Goal: Task Accomplishment & Management: Use online tool/utility

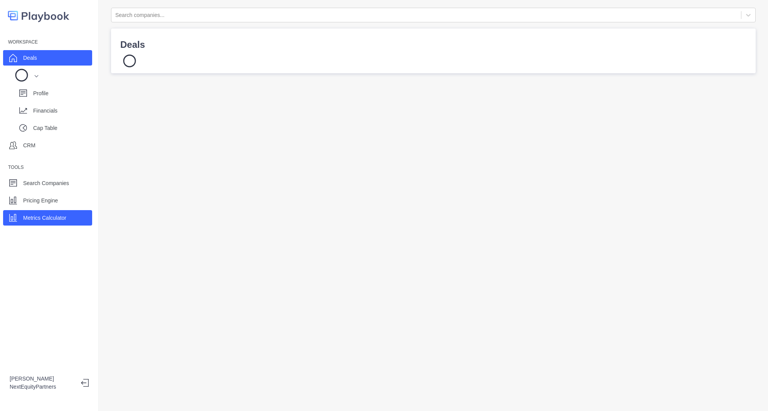
click at [46, 222] on div "Metrics Calculator" at bounding box center [44, 218] width 43 height 12
click at [36, 63] on div "Deals" at bounding box center [30, 58] width 14 height 12
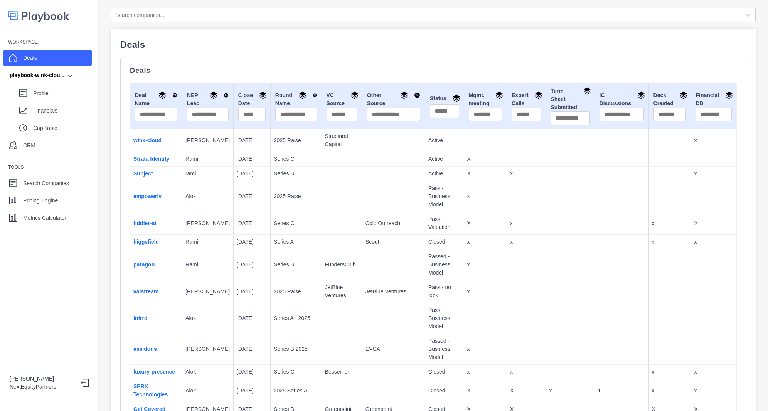
click at [153, 179] on td "Subject" at bounding box center [156, 174] width 52 height 15
click at [151, 174] on link "Subject" at bounding box center [143, 173] width 20 height 6
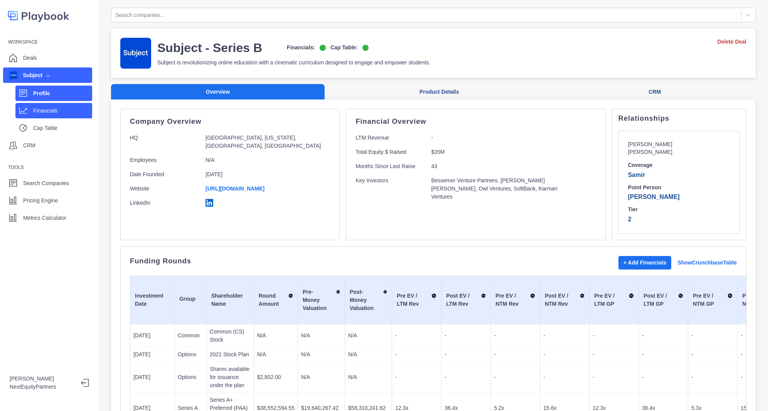
click at [35, 111] on p "Financials" at bounding box center [62, 111] width 59 height 8
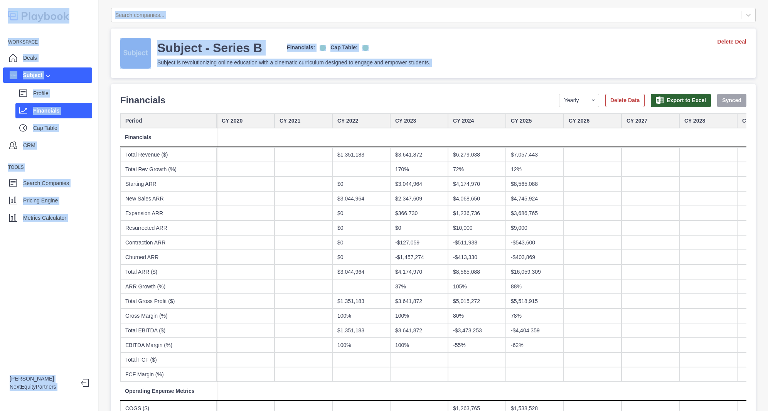
drag, startPoint x: 608, startPoint y: 147, endPoint x: 635, endPoint y: 316, distance: 171.4
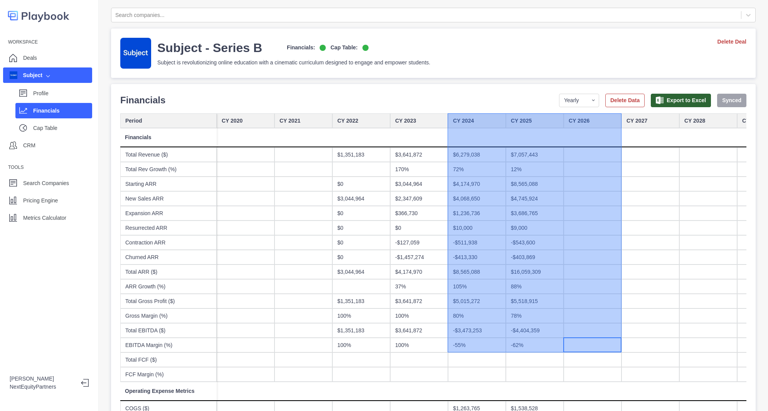
click at [492, 63] on div "Subject - Series B Financials: Cap Table: Subject is revolutionizing online edu…" at bounding box center [433, 53] width 626 height 31
click at [589, 171] on div at bounding box center [593, 169] width 58 height 15
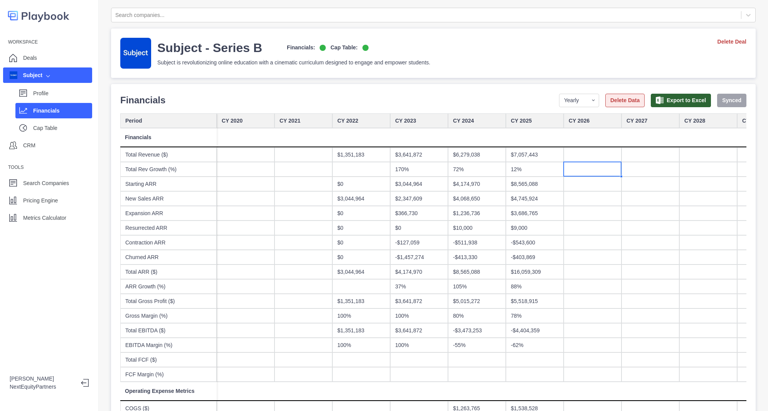
click at [620, 103] on button "Delete Data" at bounding box center [624, 100] width 39 height 13
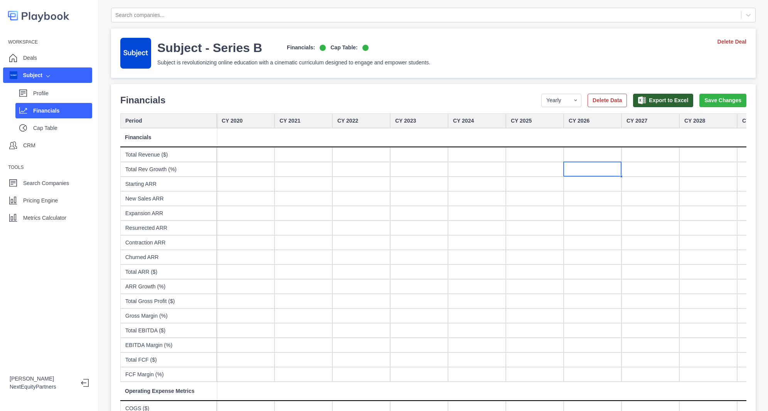
click at [432, 332] on div at bounding box center [419, 330] width 58 height 15
click at [713, 103] on button "Save Changes" at bounding box center [722, 100] width 47 height 13
click at [25, 231] on div "Workspace Deals Subject Profile Financials Cap Table CRM Tools Search Companies…" at bounding box center [49, 205] width 99 height 411
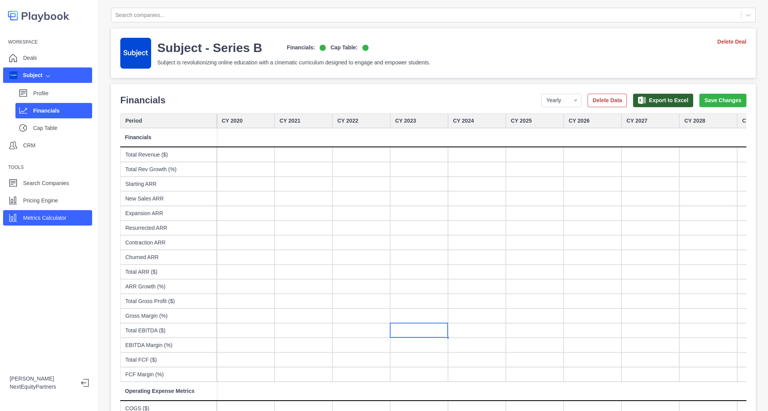
click at [29, 223] on div "Metrics Calculator" at bounding box center [44, 218] width 43 height 12
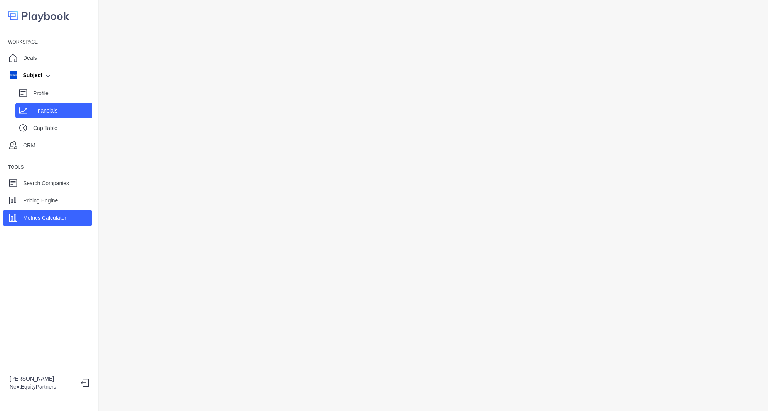
click at [39, 112] on p "Financials" at bounding box center [62, 111] width 59 height 8
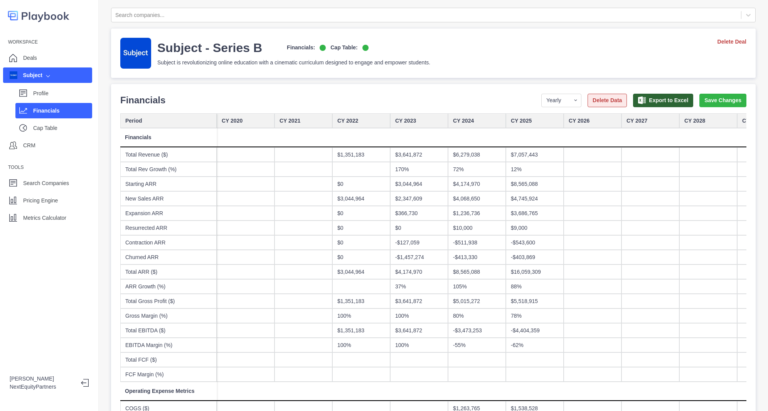
click at [608, 97] on button "Delete Data" at bounding box center [607, 100] width 39 height 13
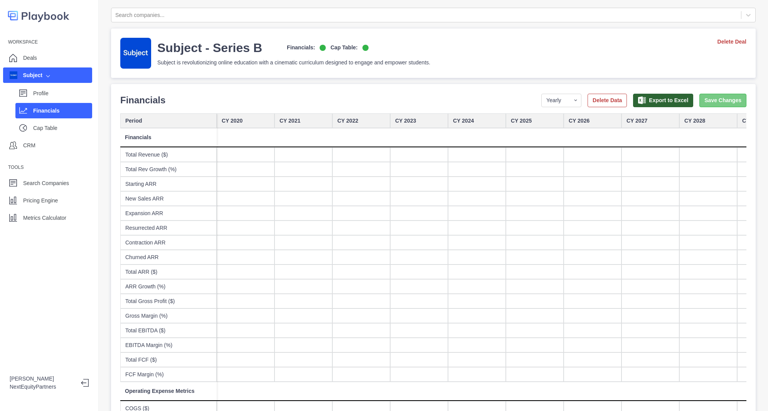
click at [702, 106] on button "Save Changes" at bounding box center [722, 100] width 47 height 13
click at [469, 225] on div at bounding box center [477, 228] width 58 height 15
click at [52, 99] on div "Profile" at bounding box center [53, 93] width 77 height 15
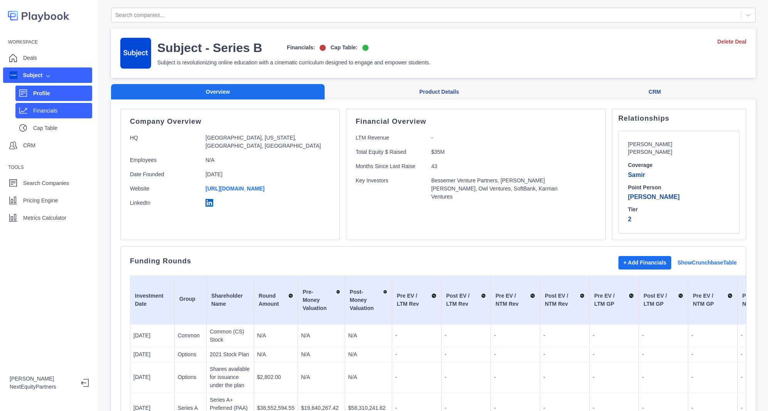
click at [54, 113] on p "Financials" at bounding box center [62, 111] width 59 height 8
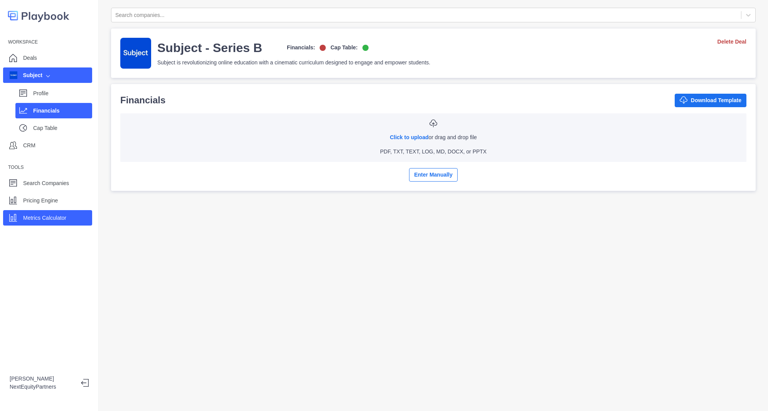
click at [60, 225] on div "Metrics Calculator" at bounding box center [47, 217] width 89 height 15
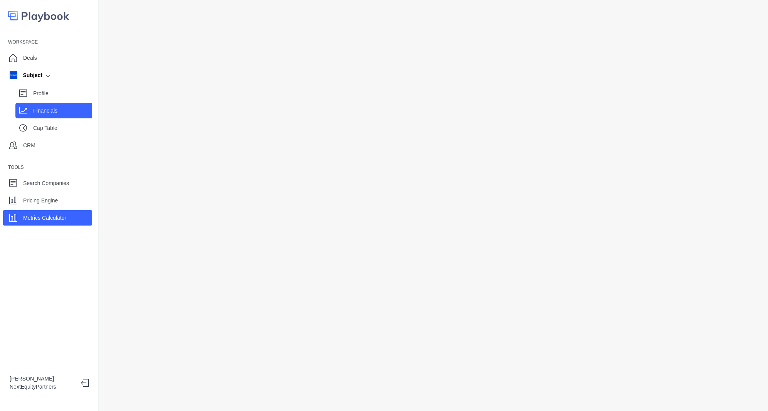
click at [40, 114] on p "Financials" at bounding box center [62, 111] width 59 height 8
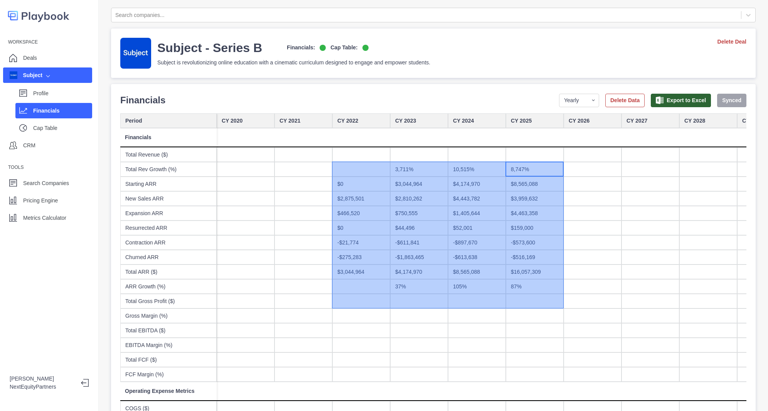
drag, startPoint x: 524, startPoint y: 171, endPoint x: 330, endPoint y: 309, distance: 238.1
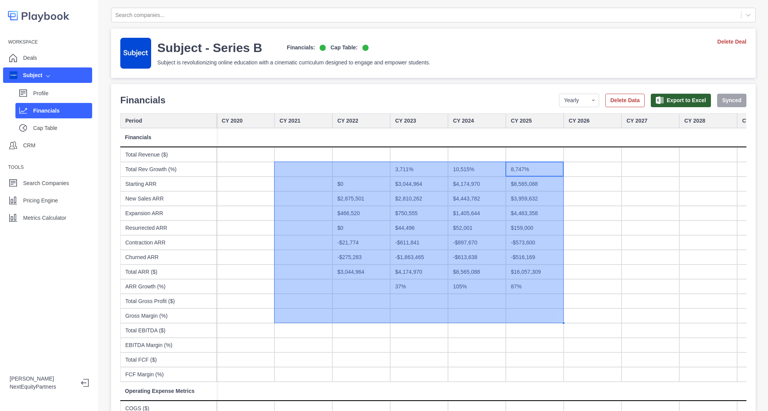
click at [365, 282] on div at bounding box center [361, 286] width 58 height 15
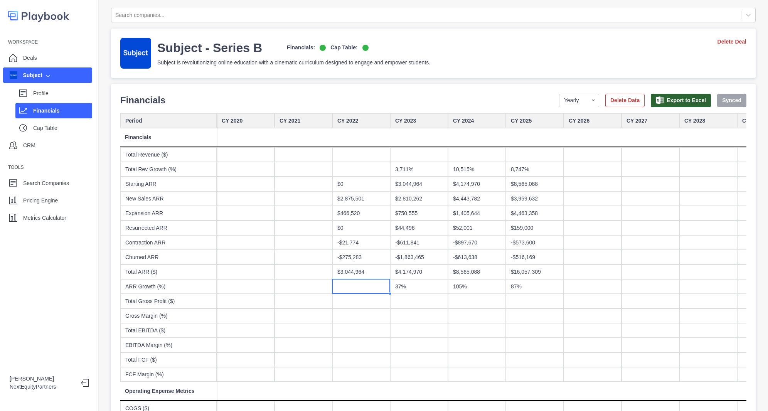
click at [442, 263] on div "-$1,863,465" at bounding box center [419, 257] width 58 height 15
click at [576, 104] on select "Yearly Quarterly Monthly NTM LTM" at bounding box center [579, 100] width 40 height 13
click at [411, 243] on div "-$611,841" at bounding box center [419, 242] width 58 height 15
click at [412, 241] on div "-$611,841" at bounding box center [419, 242] width 58 height 15
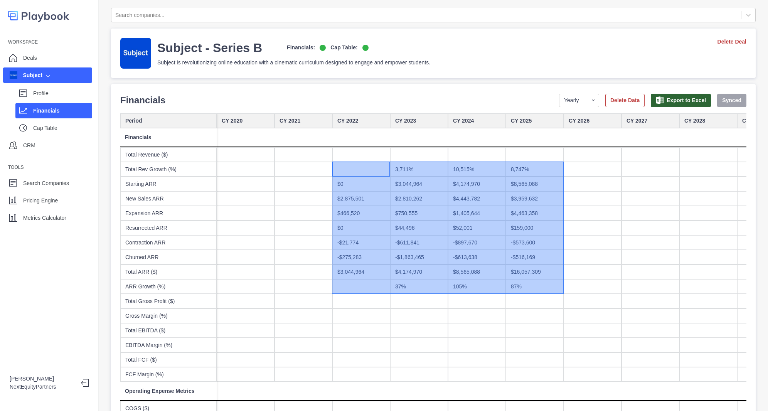
drag, startPoint x: 333, startPoint y: 168, endPoint x: 546, endPoint y: 295, distance: 248.1
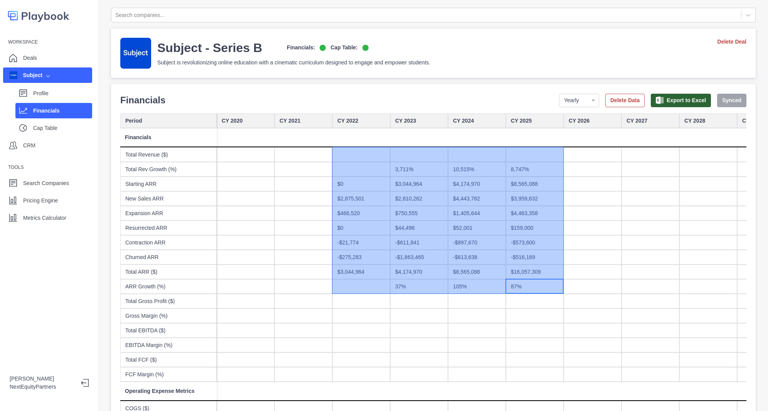
drag, startPoint x: 534, startPoint y: 288, endPoint x: 354, endPoint y: 150, distance: 226.3
click at [571, 105] on select "Yearly Quarterly Monthly NTM LTM" at bounding box center [579, 100] width 40 height 13
click at [559, 94] on select "Yearly Quarterly Monthly NTM LTM" at bounding box center [579, 100] width 40 height 13
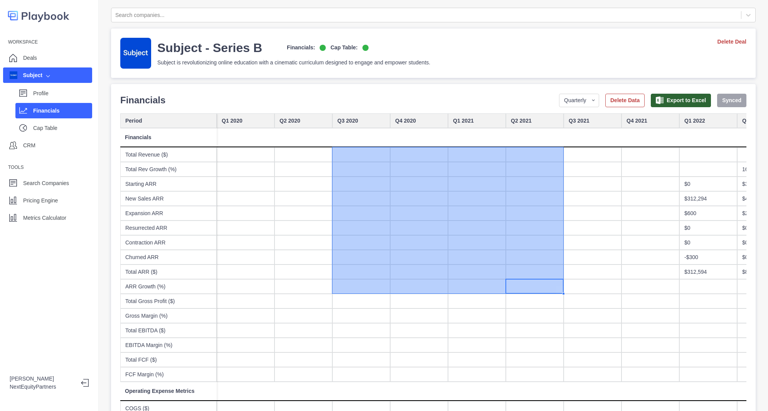
click at [482, 208] on div at bounding box center [477, 213] width 58 height 15
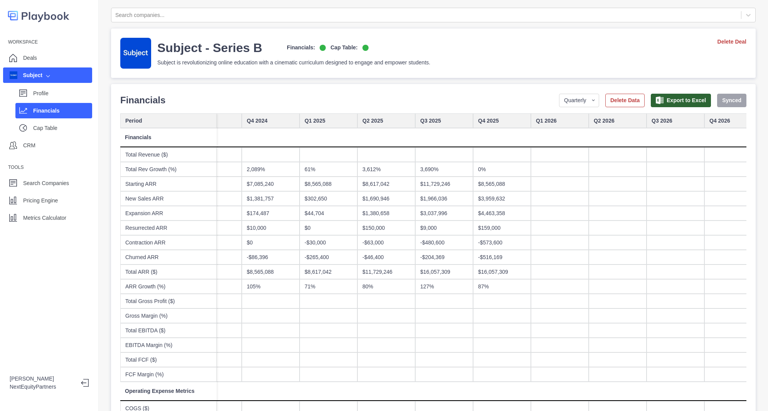
scroll to position [0, 958]
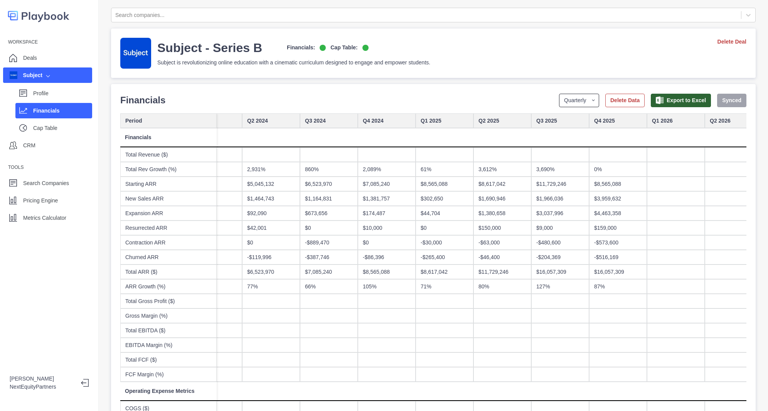
click at [565, 96] on select "Yearly Quarterly Monthly NTM LTM" at bounding box center [579, 100] width 40 height 13
click at [559, 94] on select "Yearly Quarterly Monthly NTM LTM" at bounding box center [579, 100] width 40 height 13
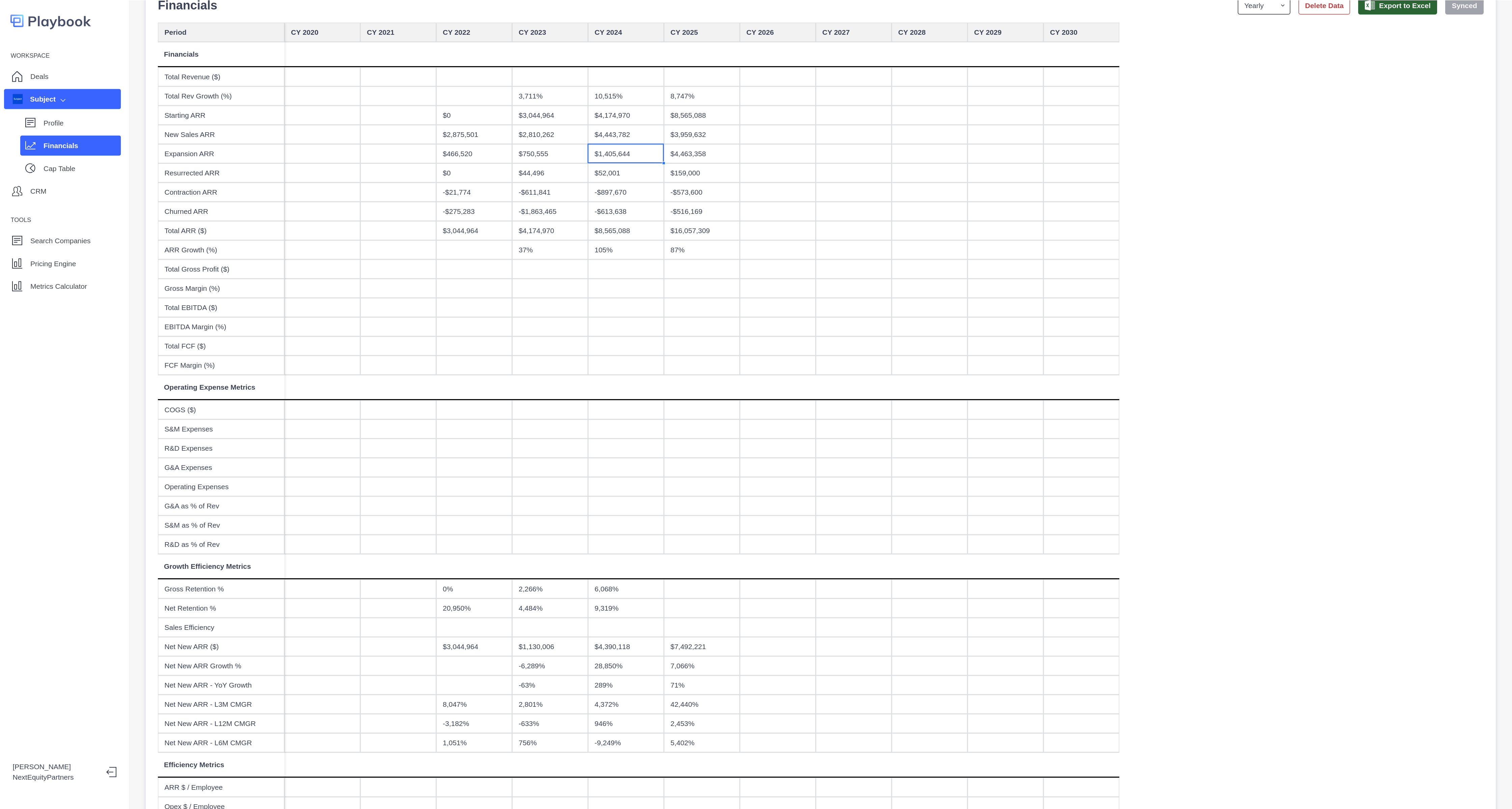
scroll to position [84, 0]
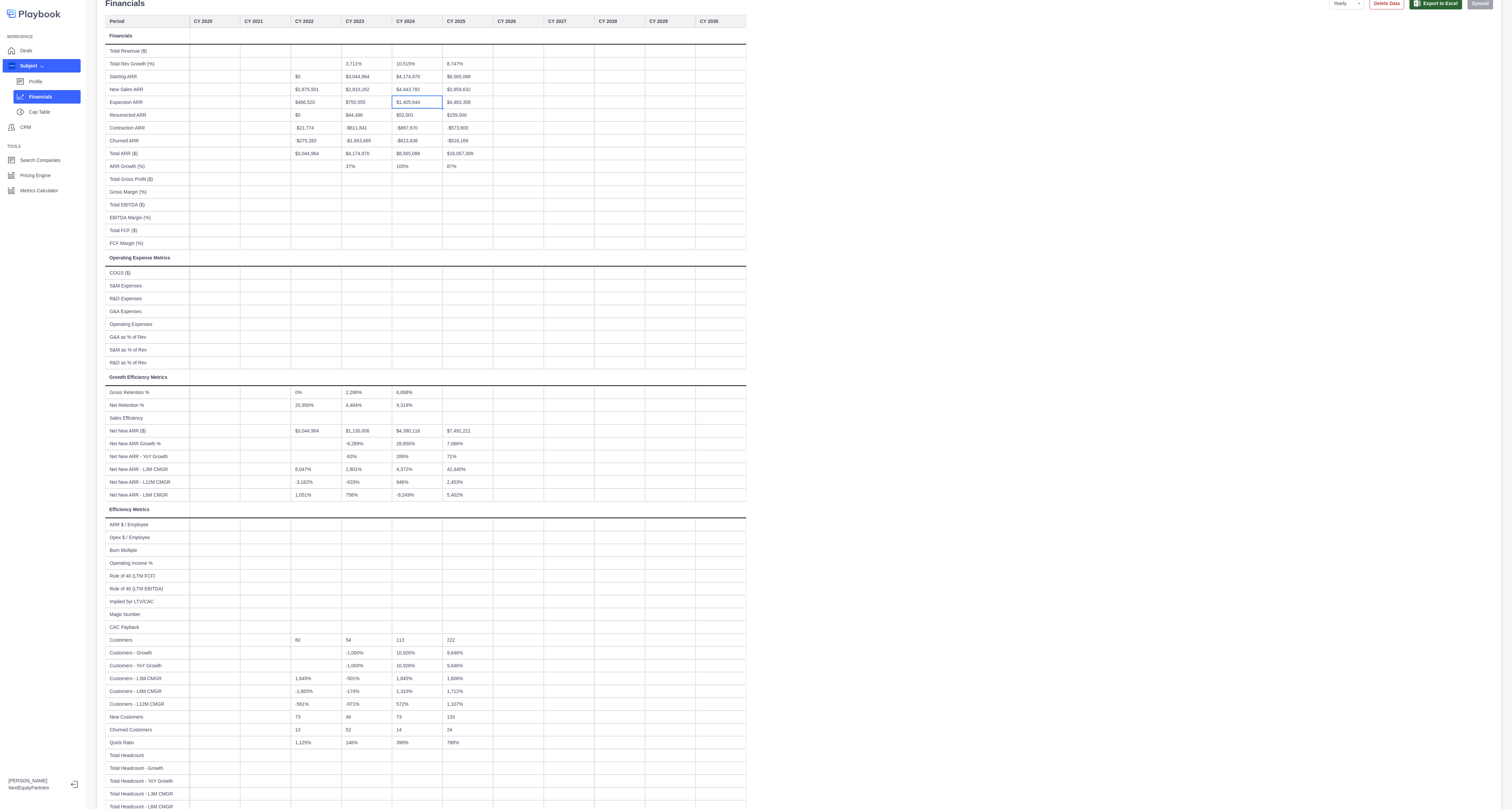
drag, startPoint x: 508, startPoint y: 10, endPoint x: 856, endPoint y: 422, distance: 539.3
click at [672, 359] on div "CY 2020 CY 2021 CY 2022 CY 2023 CY 2024 CY 2025 CY 2026 CY 2027 CY 2028 CY 2029…" at bounding box center [799, 446] width 1388 height 862
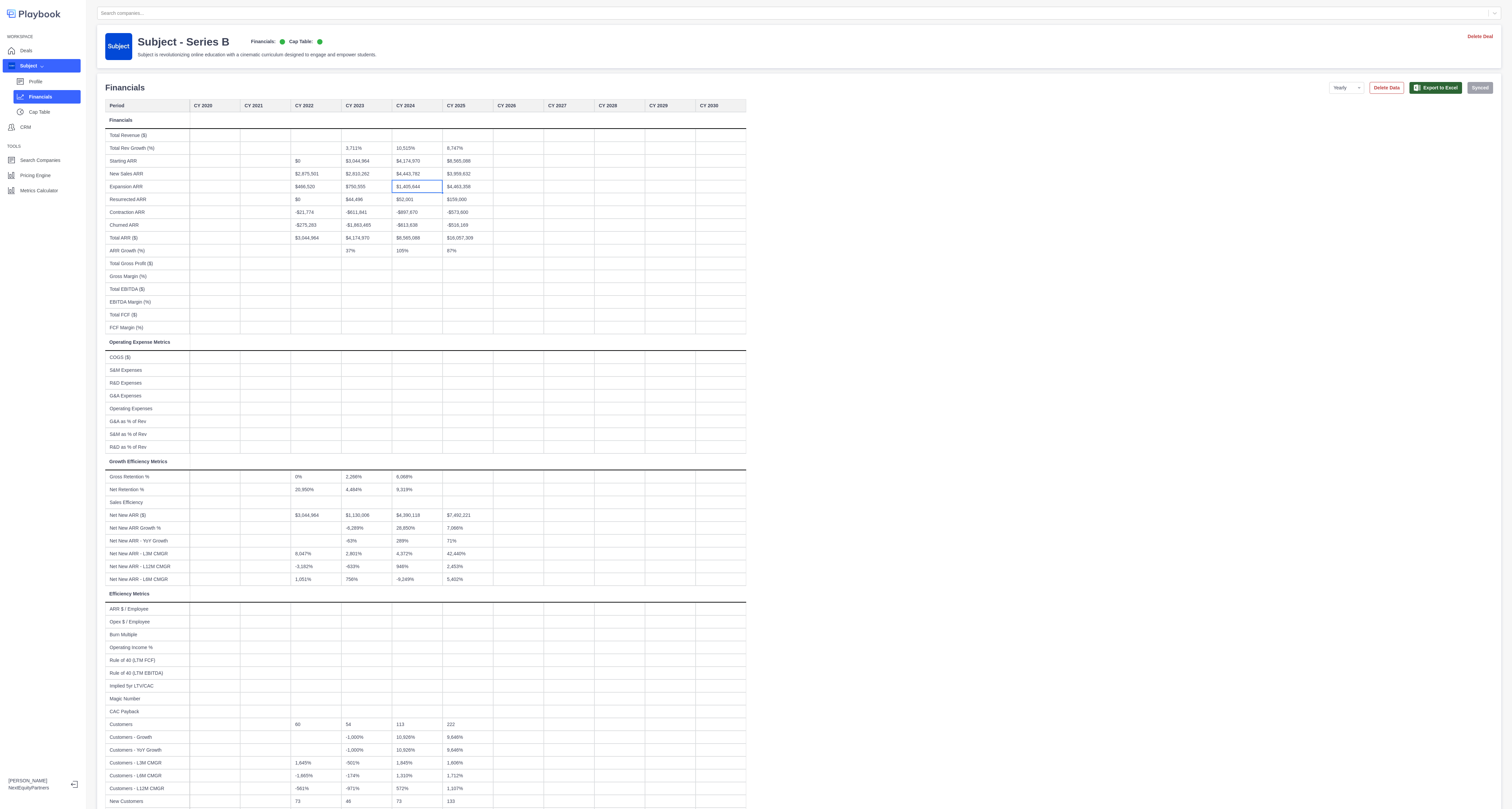
scroll to position [2, 0]
click at [672, 87] on select "Yearly Quarterly Monthly NTM LTM" at bounding box center [1347, 86] width 35 height 11
click at [672, 81] on select "Yearly Quarterly Monthly NTM LTM" at bounding box center [1347, 86] width 35 height 11
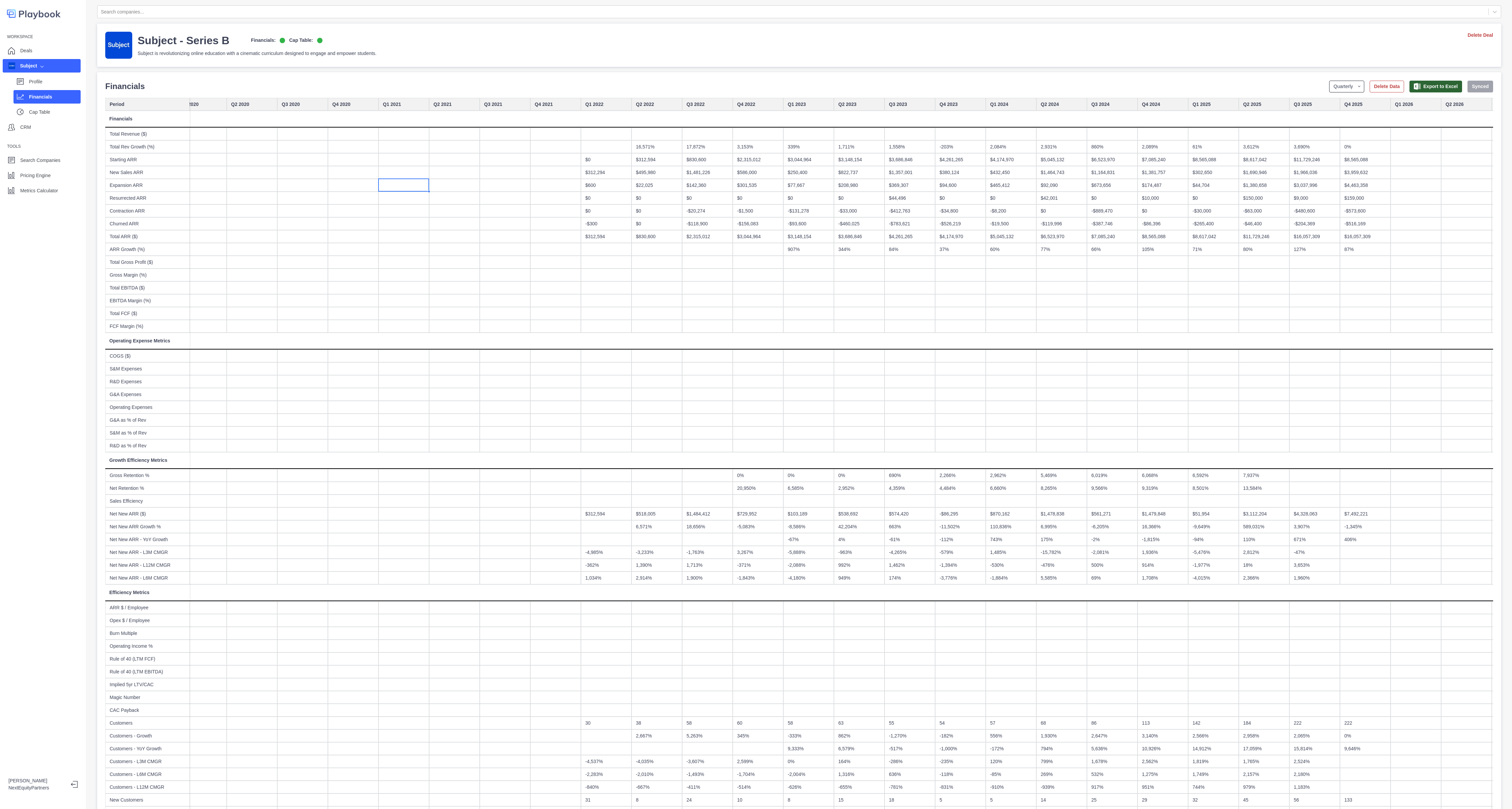
scroll to position [0, 0]
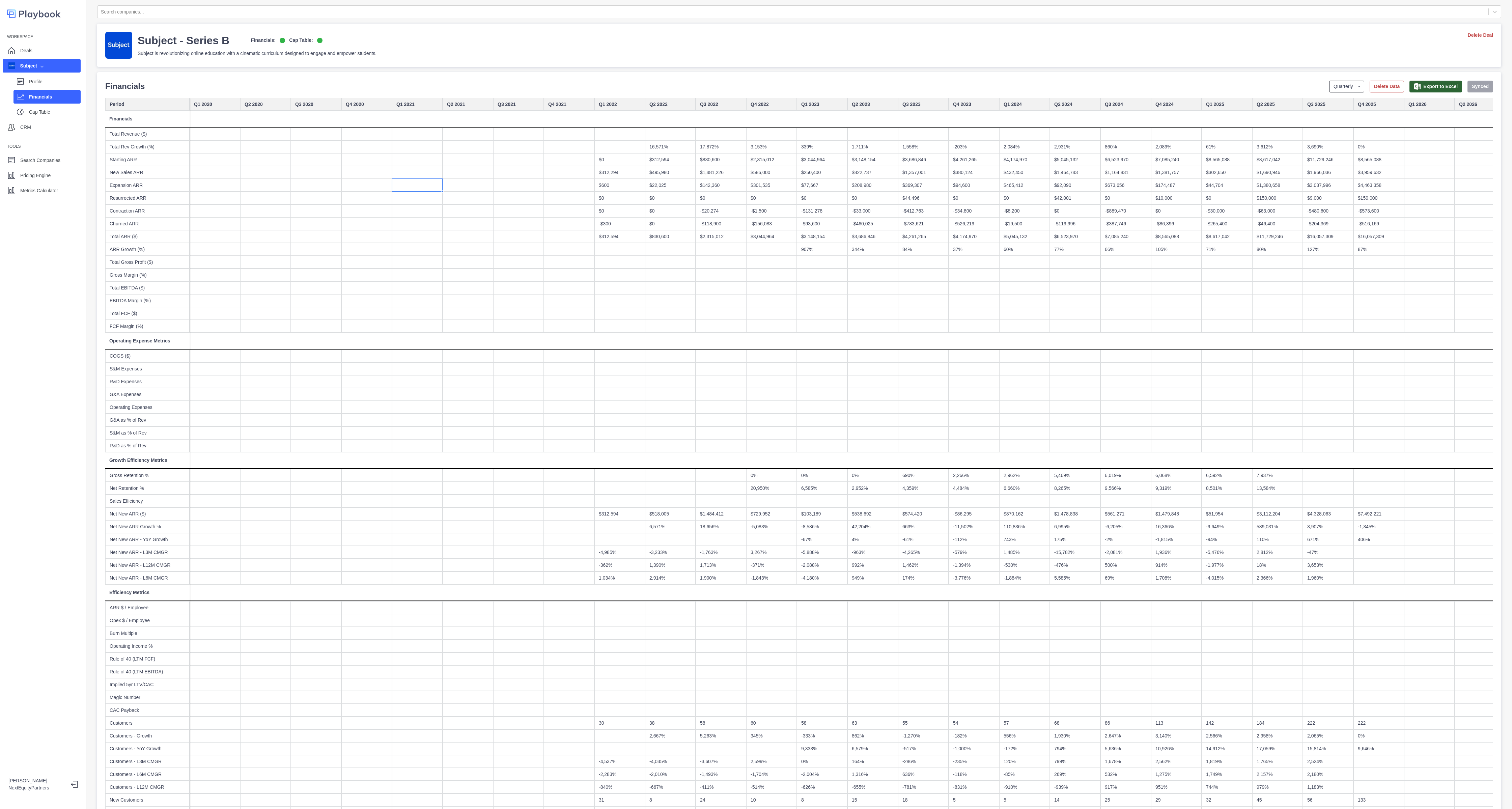
click at [672, 90] on select "Yearly Quarterly Monthly NTM LTM" at bounding box center [1347, 86] width 35 height 11
select select "yearly"
click at [672, 81] on select "Yearly Quarterly Monthly NTM LTM" at bounding box center [1347, 86] width 35 height 11
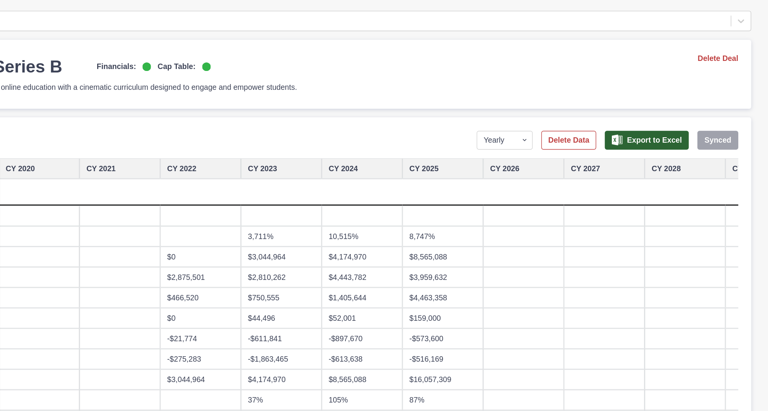
drag, startPoint x: 1682, startPoint y: 2, endPoint x: 390, endPoint y: 87, distance: 1294.5
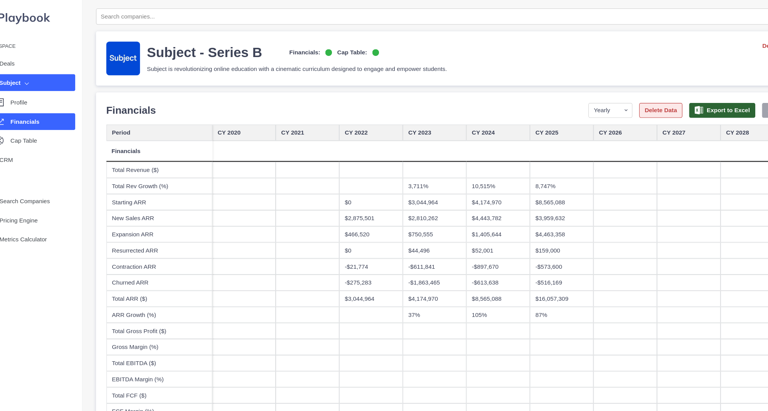
click at [622, 96] on button "Delete Data" at bounding box center [624, 100] width 39 height 13
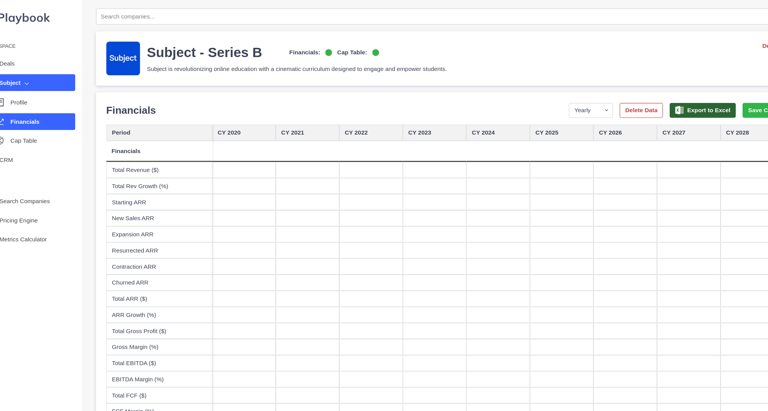
click at [602, 104] on button "Delete Data" at bounding box center [607, 100] width 39 height 13
click at [699, 106] on button "Save Changes" at bounding box center [722, 100] width 47 height 13
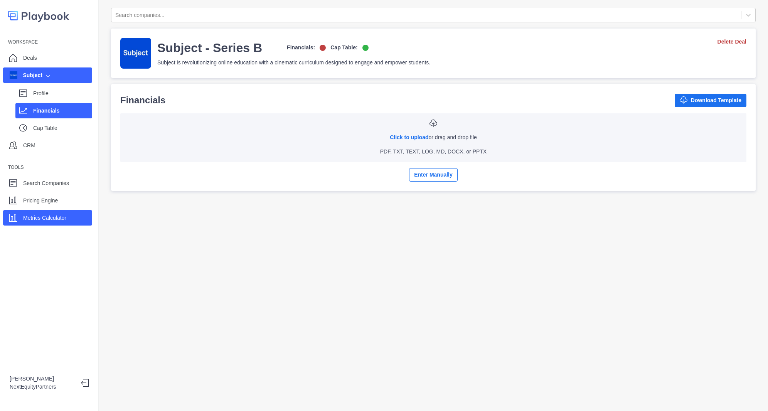
click at [78, 215] on div "Metrics Calculator" at bounding box center [47, 217] width 89 height 15
click at [66, 209] on div "Workspace Deals Subject Profile Financials Cap Table CRM Tools Search Companies…" at bounding box center [49, 130] width 98 height 189
click at [72, 217] on div "Metrics Calculator" at bounding box center [47, 217] width 89 height 15
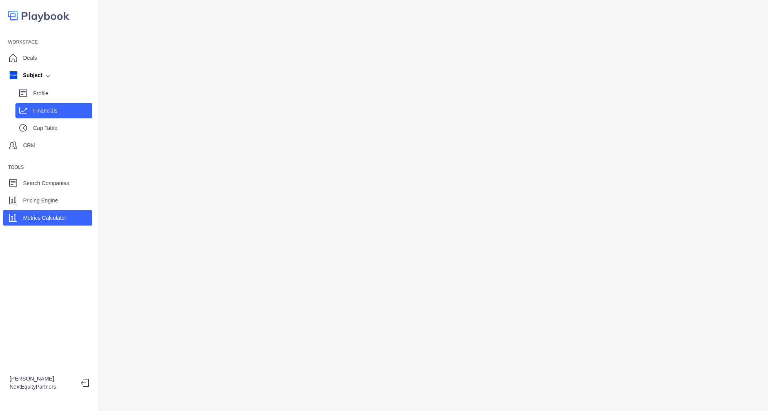
click at [52, 118] on div "Financials" at bounding box center [53, 110] width 77 height 15
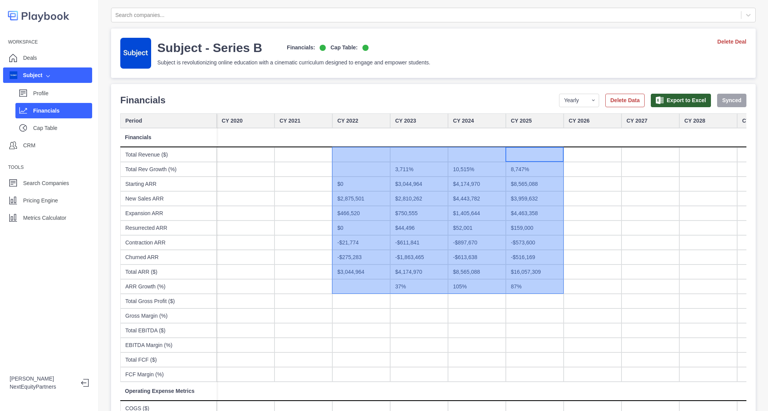
drag, startPoint x: 519, startPoint y: 151, endPoint x: 333, endPoint y: 285, distance: 229.3
click at [608, 100] on button "Delete Data" at bounding box center [624, 100] width 39 height 13
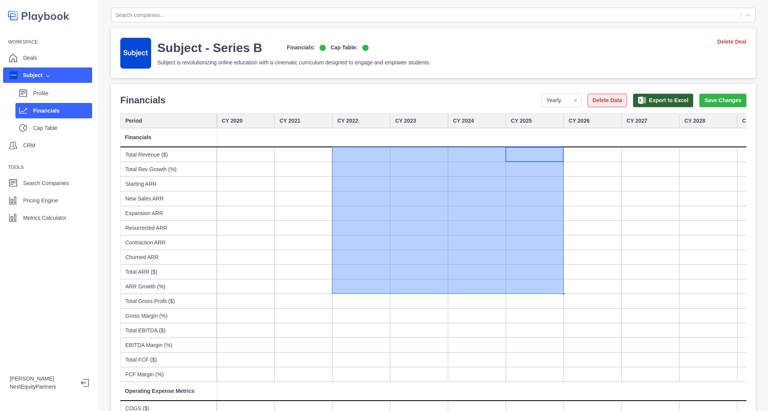
click at [608, 100] on button "Delete Data" at bounding box center [607, 100] width 39 height 13
click at [704, 103] on button "Save Changes" at bounding box center [722, 100] width 47 height 13
click at [30, 243] on div "Workspace Deals Subject Profile Financials Cap Table CRM Tools Search Companies…" at bounding box center [49, 205] width 99 height 411
click at [32, 224] on div "Metrics Calculator" at bounding box center [47, 217] width 89 height 15
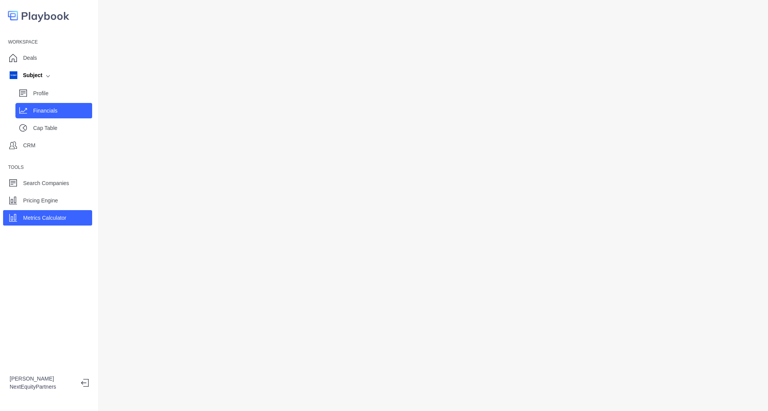
click at [40, 117] on div "Financials" at bounding box center [53, 110] width 77 height 15
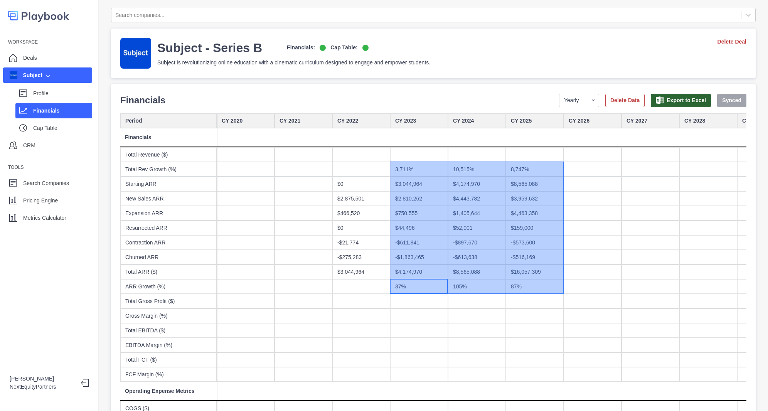
drag, startPoint x: 430, startPoint y: 288, endPoint x: 522, endPoint y: 165, distance: 154.0
drag, startPoint x: 521, startPoint y: 167, endPoint x: 416, endPoint y: 286, distance: 157.9
drag, startPoint x: 423, startPoint y: 281, endPoint x: 544, endPoint y: 174, distance: 162.5
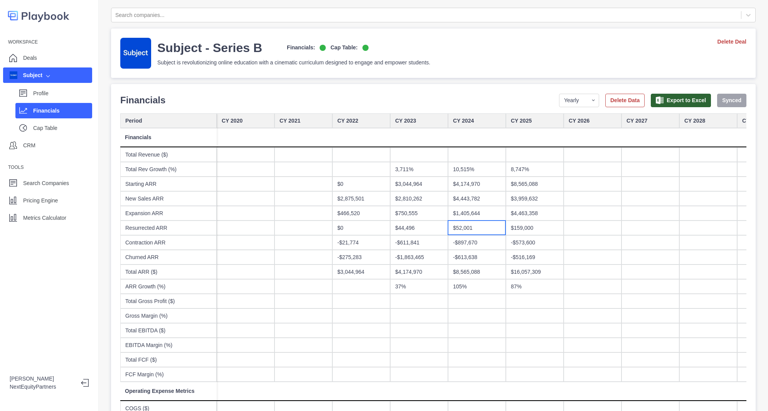
click at [472, 227] on div "$52,001" at bounding box center [477, 228] width 58 height 15
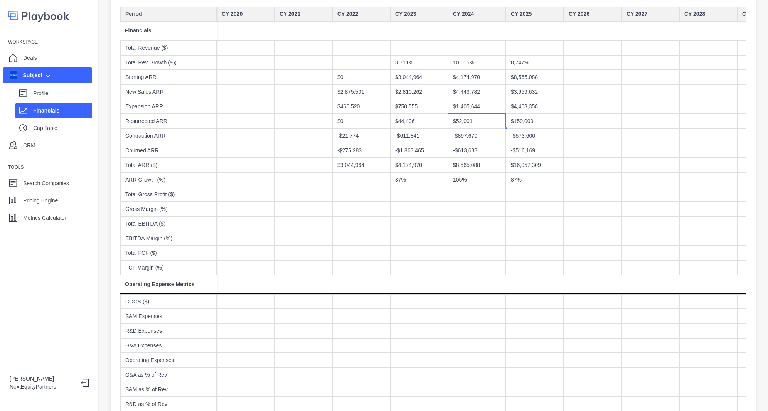
scroll to position [8, 0]
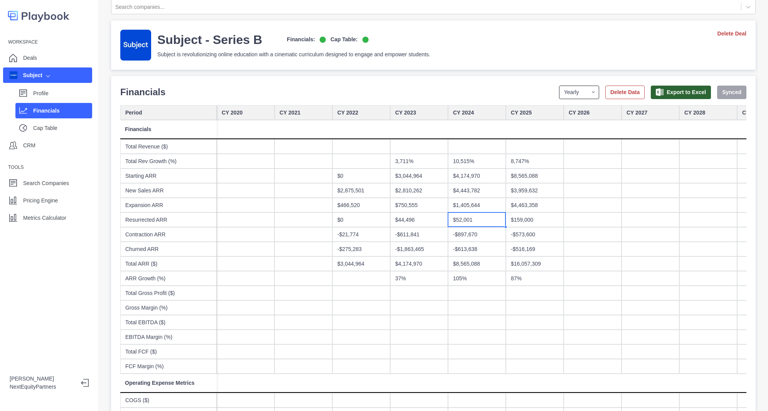
click at [564, 94] on select "Yearly Quarterly Monthly NTM LTM" at bounding box center [579, 92] width 40 height 13
select select "monthly"
click at [559, 86] on select "Yearly Quarterly Monthly NTM LTM" at bounding box center [579, 92] width 40 height 13
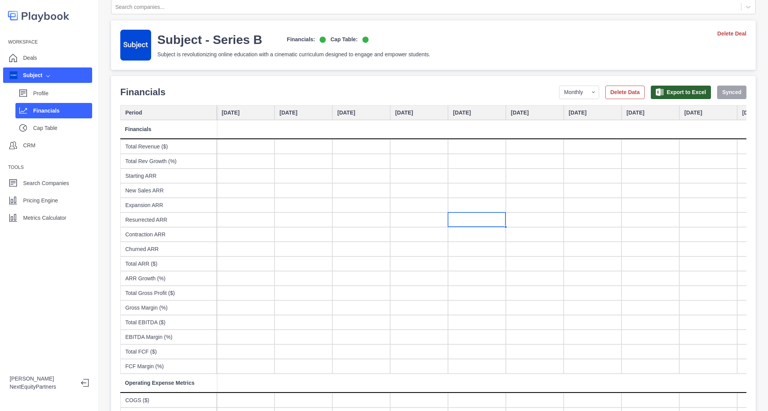
click at [676, 49] on div "Subject - Series B Financials: Cap Table: Subject is revolutionizing online edu…" at bounding box center [433, 45] width 626 height 31
click at [66, 227] on div "Workspace Deals Subject Profile Financials Cap Table CRM Tools Search Companies…" at bounding box center [49, 205] width 99 height 411
click at [79, 207] on div "Pricing Engine" at bounding box center [47, 200] width 89 height 15
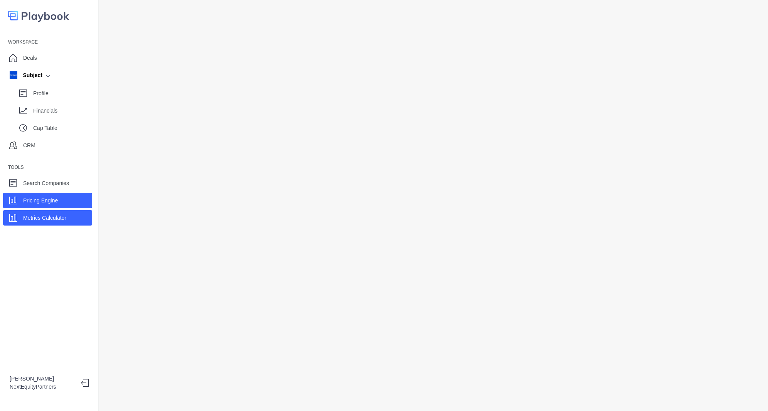
click at [76, 217] on div "Metrics Calculator" at bounding box center [47, 217] width 89 height 15
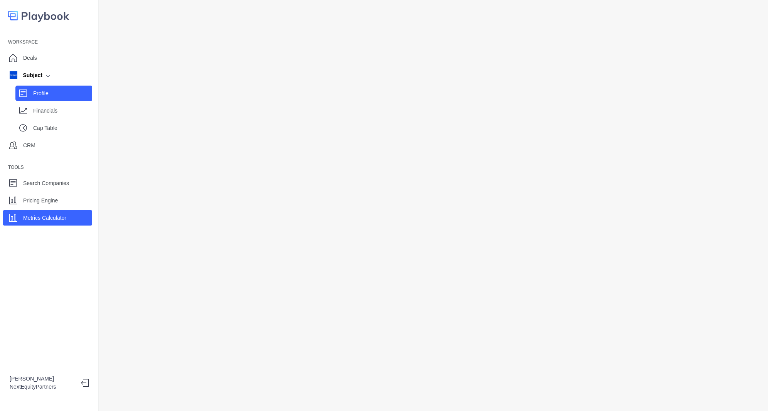
click at [44, 89] on div "Profile" at bounding box center [62, 94] width 59 height 12
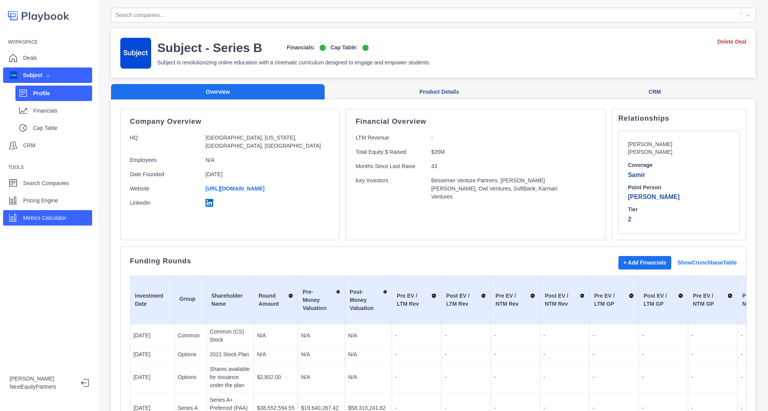
click at [53, 216] on p "Metrics Calculator" at bounding box center [44, 218] width 43 height 8
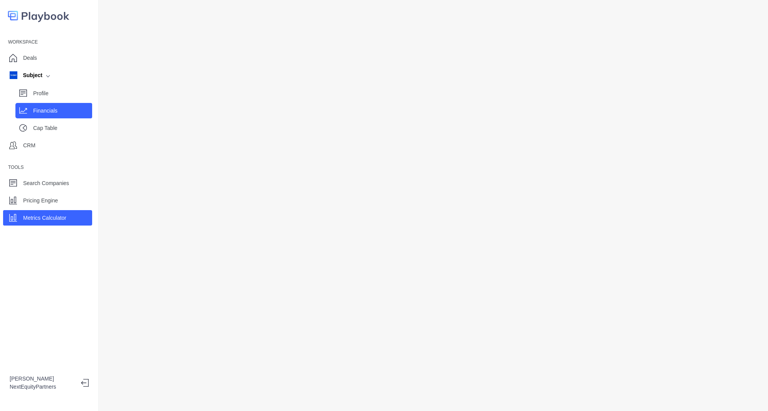
click at [49, 113] on p "Financials" at bounding box center [62, 111] width 59 height 8
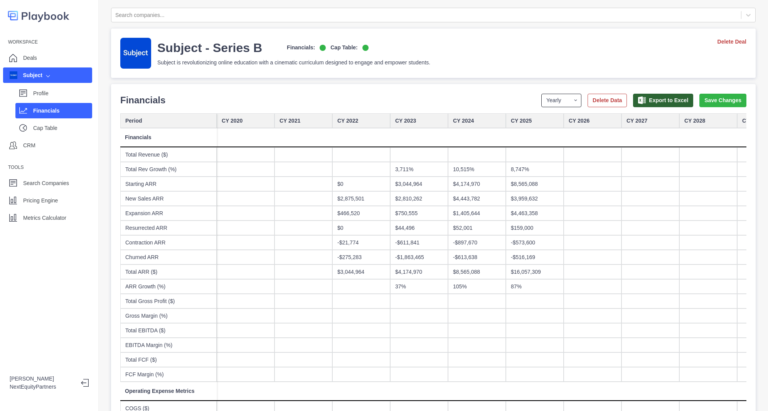
click at [550, 103] on select "Yearly Quarterly Monthly NTM LTM" at bounding box center [561, 100] width 40 height 13
select select "monthly"
click at [541, 94] on select "Yearly Quarterly Monthly NTM LTM" at bounding box center [561, 100] width 40 height 13
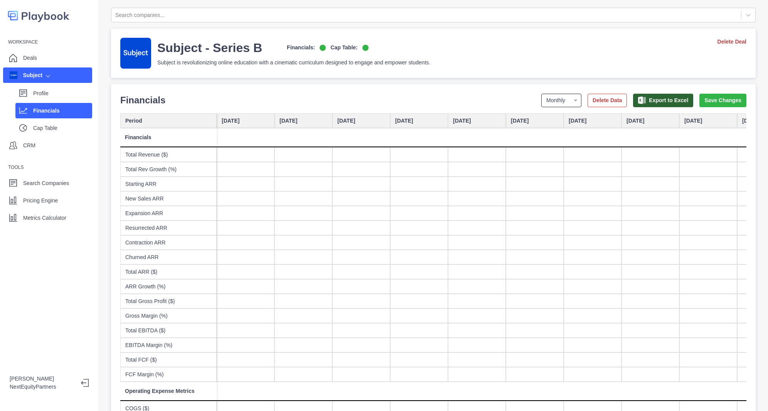
click at [546, 97] on select "Yearly Quarterly Monthly NTM LTM" at bounding box center [561, 100] width 40 height 13
click at [542, 75] on div "Subject - Series B Financials: Cap Table: Subject is revolutionizing online edu…" at bounding box center [433, 53] width 645 height 49
click at [691, 107] on div "Financials Period Yearly Quarterly Monthly NTM LTM Delete Data Export to Excel …" at bounding box center [433, 100] width 626 height 14
click at [699, 102] on button "Save Changes" at bounding box center [722, 100] width 47 height 13
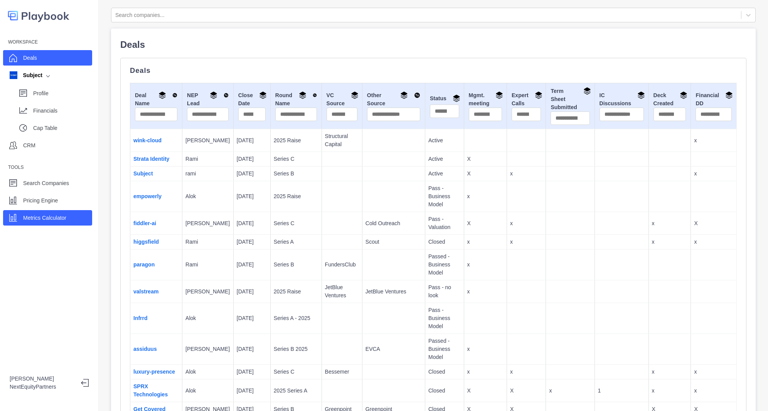
click at [42, 221] on p "Metrics Calculator" at bounding box center [44, 218] width 43 height 8
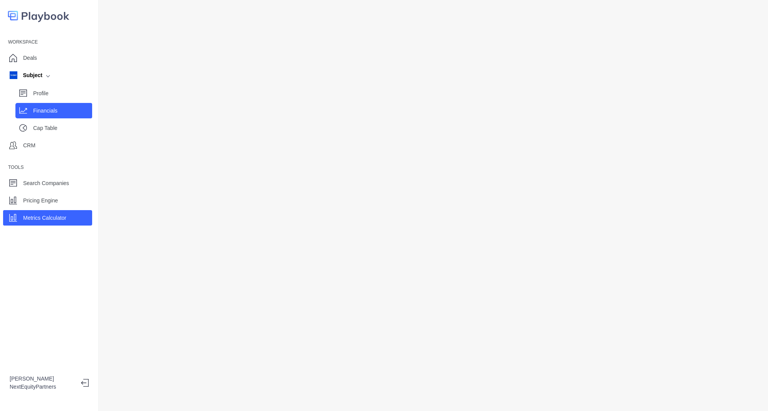
click at [68, 117] on div "Financials" at bounding box center [53, 110] width 77 height 15
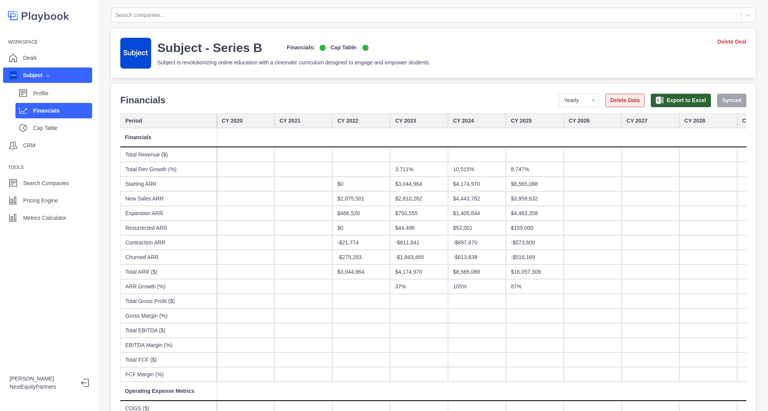
click at [611, 106] on button "Delete Data" at bounding box center [624, 100] width 39 height 13
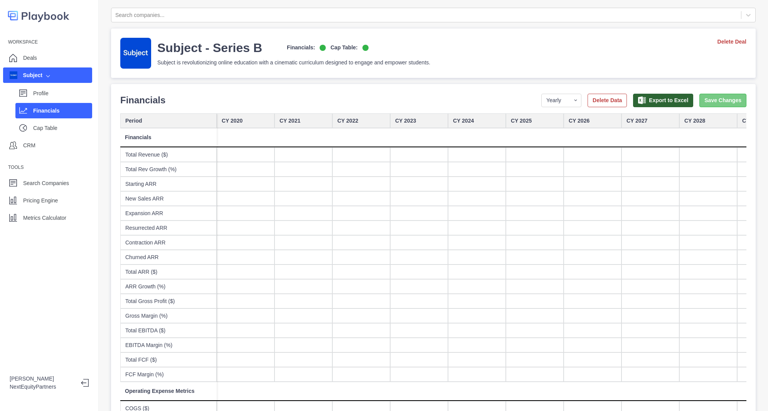
click at [703, 101] on button "Save Changes" at bounding box center [722, 100] width 47 height 13
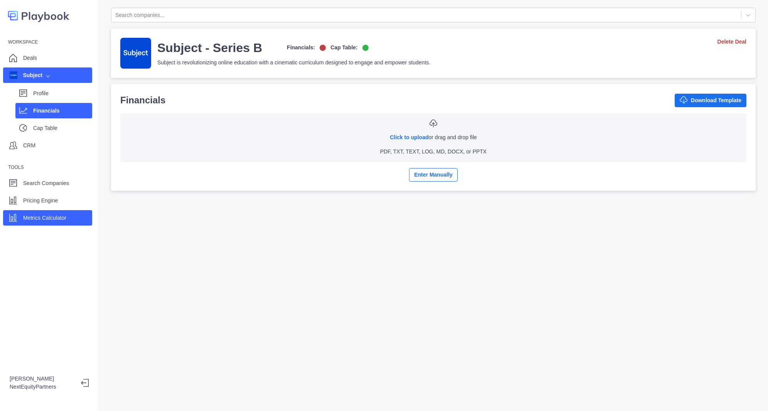
click at [62, 215] on p "Metrics Calculator" at bounding box center [44, 218] width 43 height 8
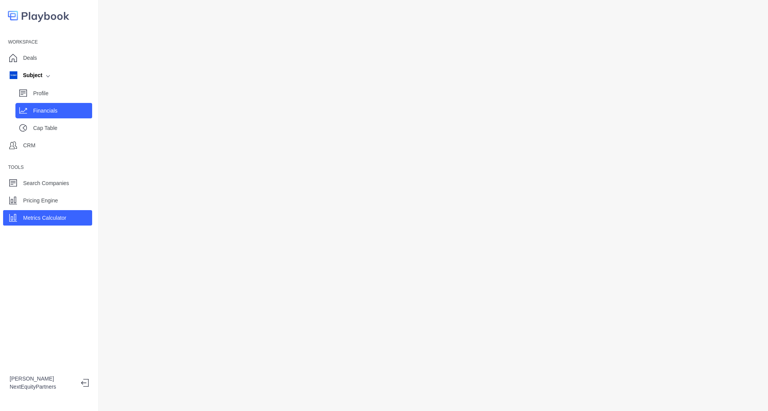
click at [51, 103] on div "Financials" at bounding box center [53, 110] width 77 height 15
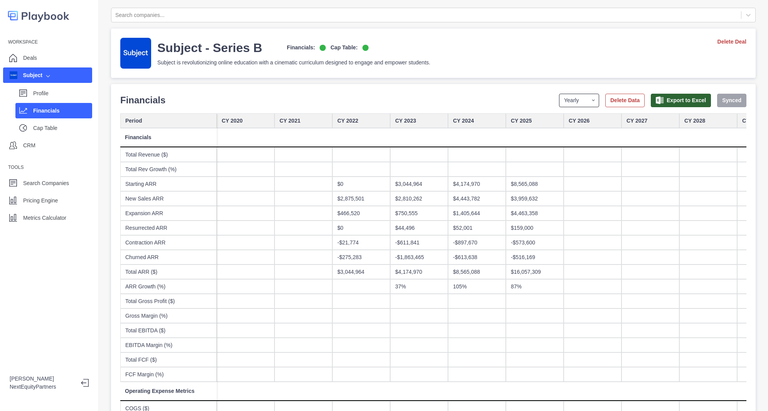
click at [570, 98] on select "Yearly Quarterly Monthly NTM LTM" at bounding box center [579, 100] width 40 height 13
click at [559, 94] on select "Yearly Quarterly Monthly NTM LTM" at bounding box center [579, 100] width 40 height 13
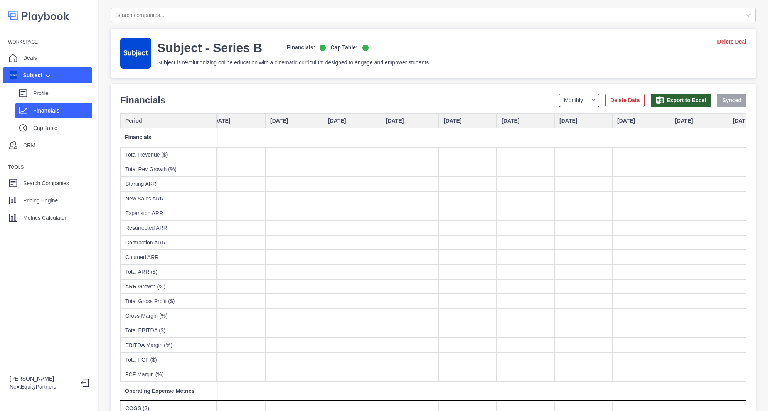
scroll to position [0, 4160]
click at [559, 96] on select "Yearly Quarterly Monthly NTM LTM" at bounding box center [579, 100] width 40 height 13
click at [559, 94] on select "Yearly Quarterly Monthly NTM LTM" at bounding box center [579, 100] width 40 height 13
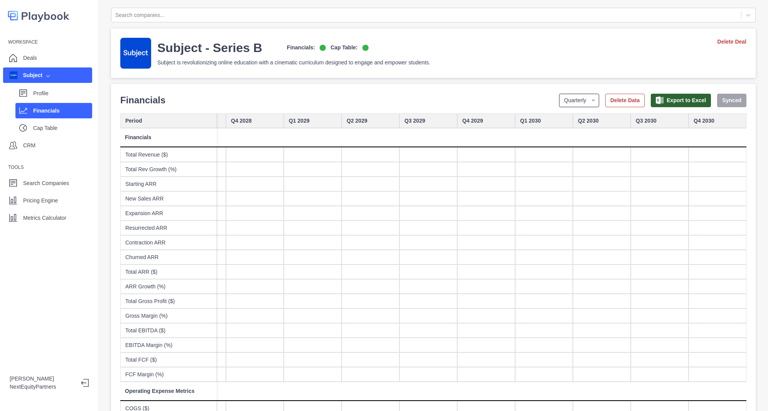
scroll to position [0, 2030]
click at [522, 201] on div at bounding box center [544, 198] width 58 height 15
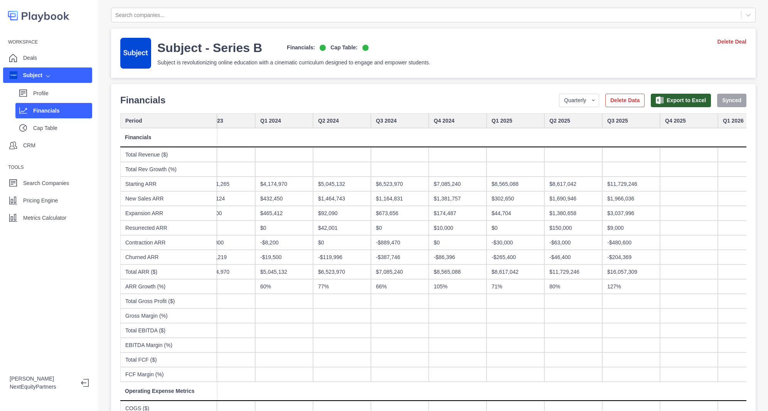
scroll to position [0, 876]
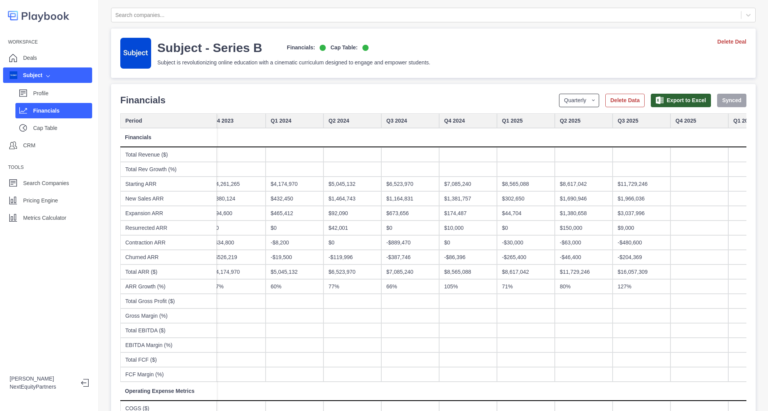
click at [568, 106] on select "Yearly Quarterly Monthly NTM LTM" at bounding box center [579, 100] width 40 height 13
select select "monthly"
click at [559, 94] on select "Yearly Quarterly Monthly NTM LTM" at bounding box center [579, 100] width 40 height 13
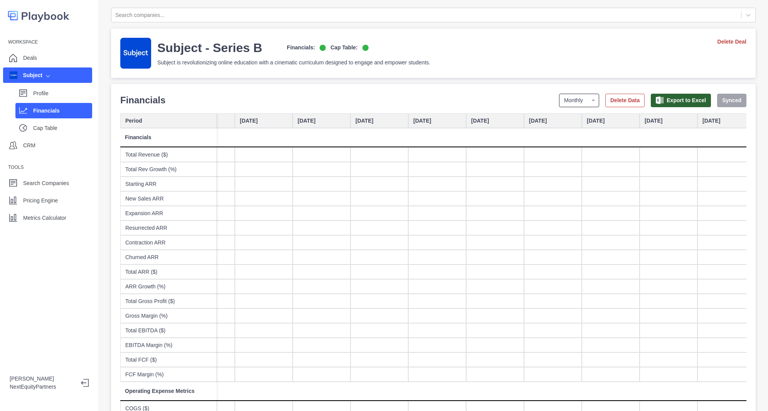
scroll to position [0, 4223]
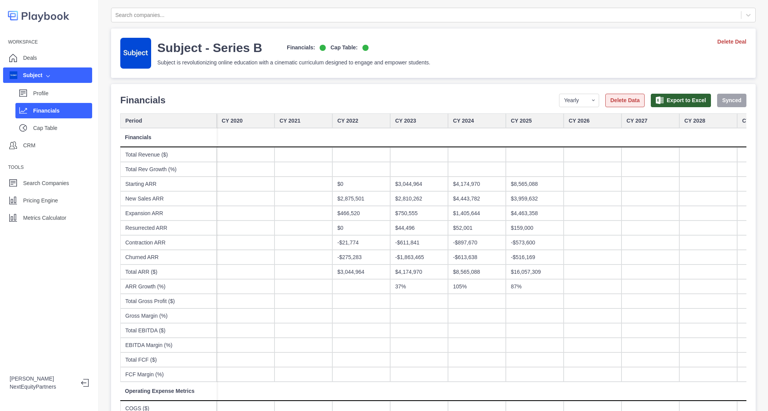
click at [605, 103] on button "Delete Data" at bounding box center [624, 100] width 39 height 13
